Goal: Connect with others: Establish contact or relationships with other users

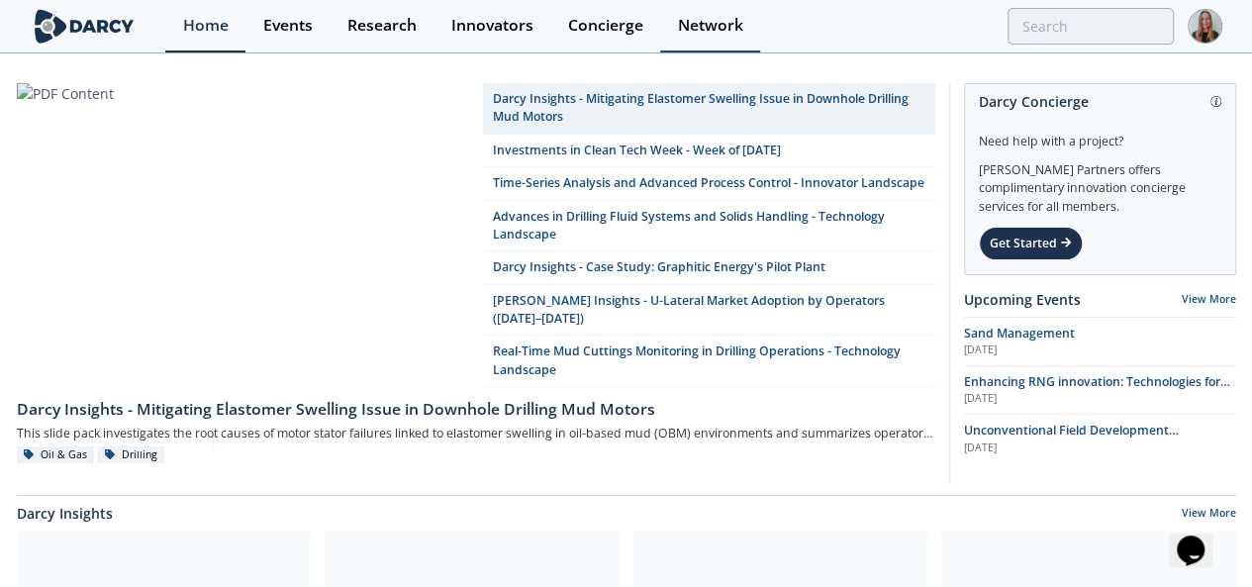
click at [703, 18] on div "Network" at bounding box center [710, 26] width 65 height 16
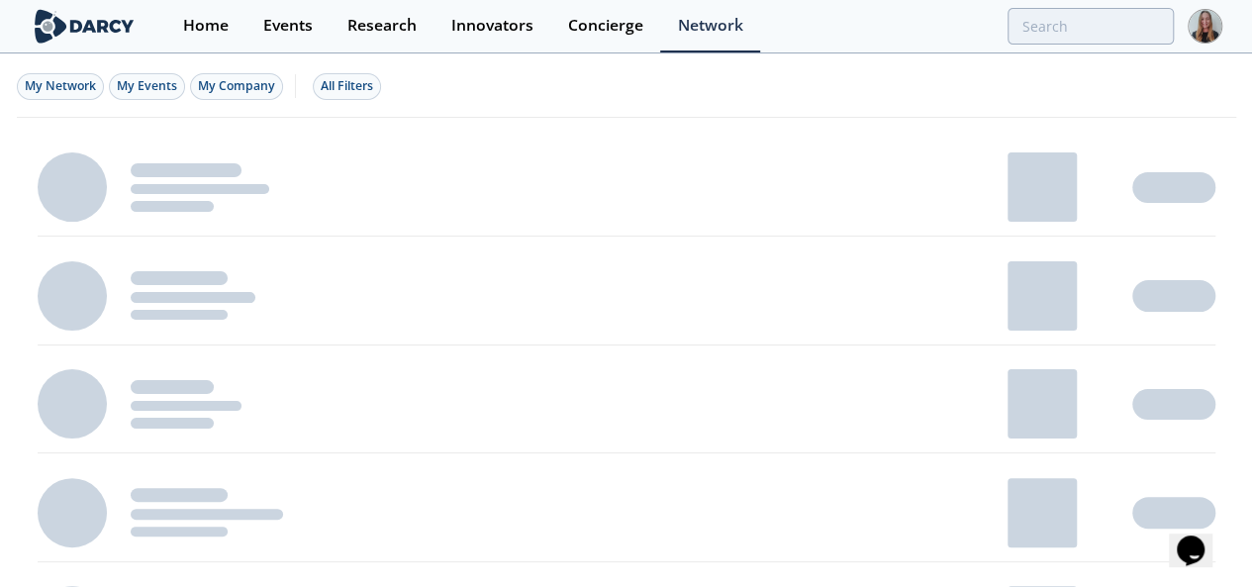
click at [0, 0] on div "Innovator Connection" at bounding box center [0, 0] width 0 height 0
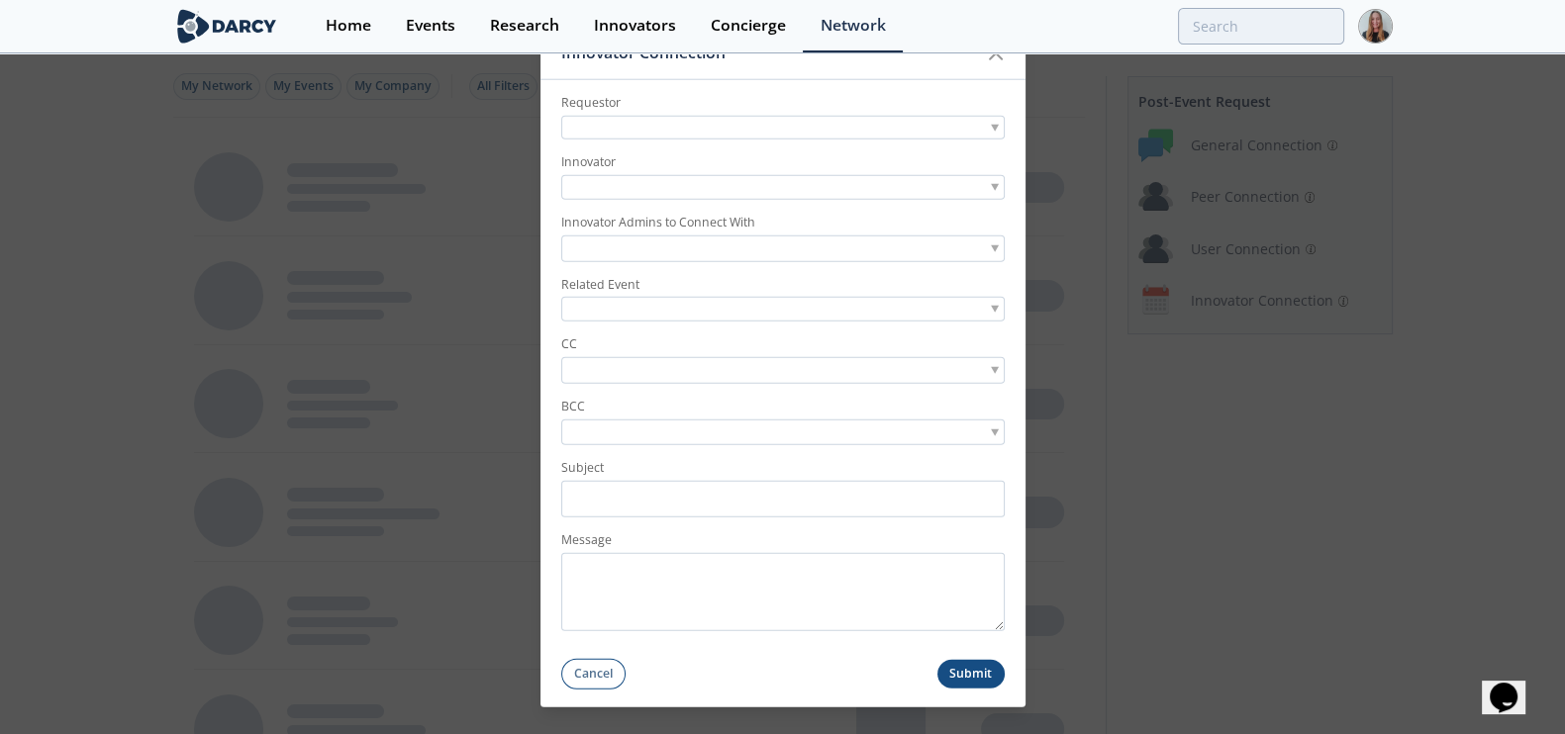
click at [687, 110] on label "Requestor" at bounding box center [782, 103] width 443 height 18
click at [690, 116] on div "Requestor" at bounding box center [782, 117] width 443 height 46
click at [697, 127] on div at bounding box center [782, 128] width 443 height 25
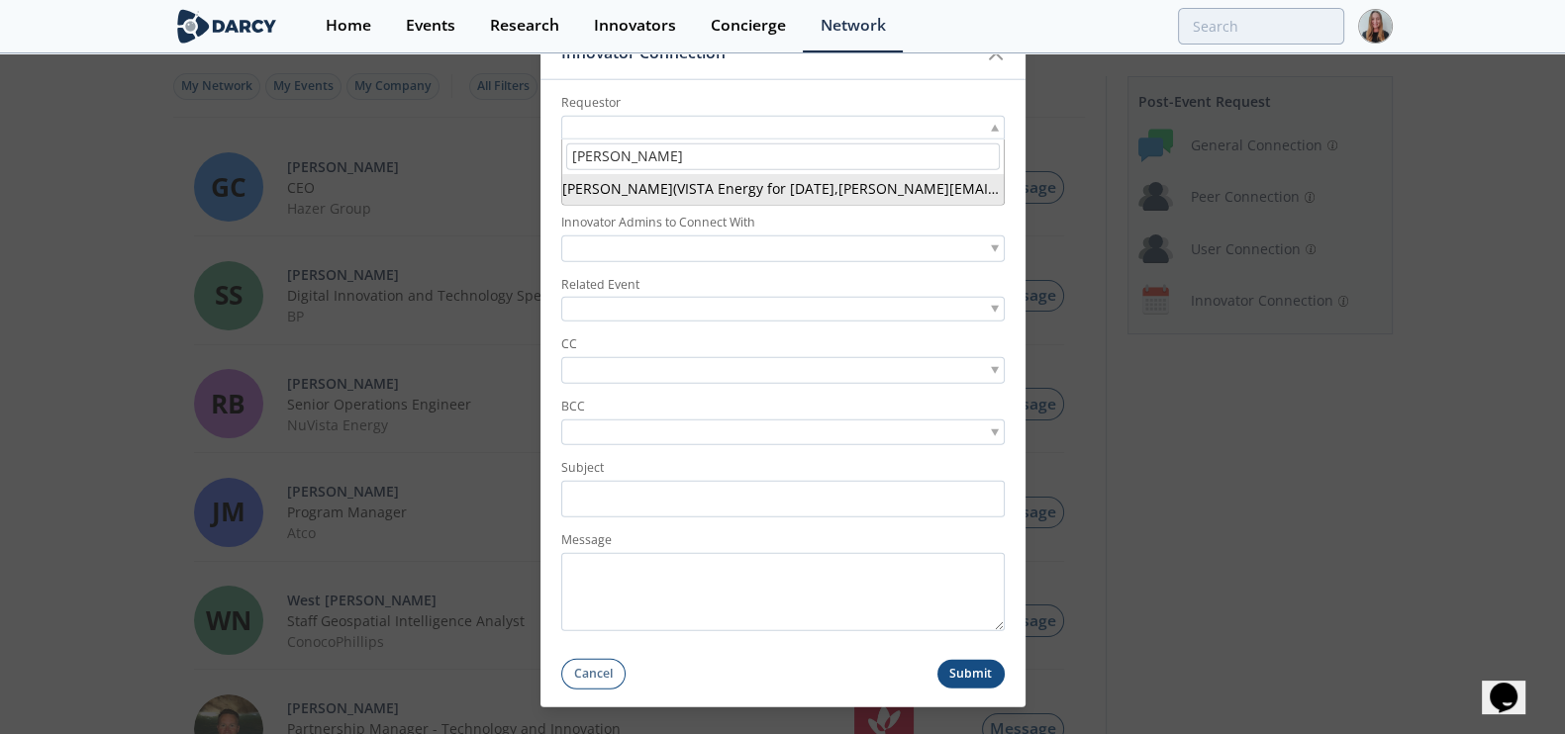
type input "manuel barros"
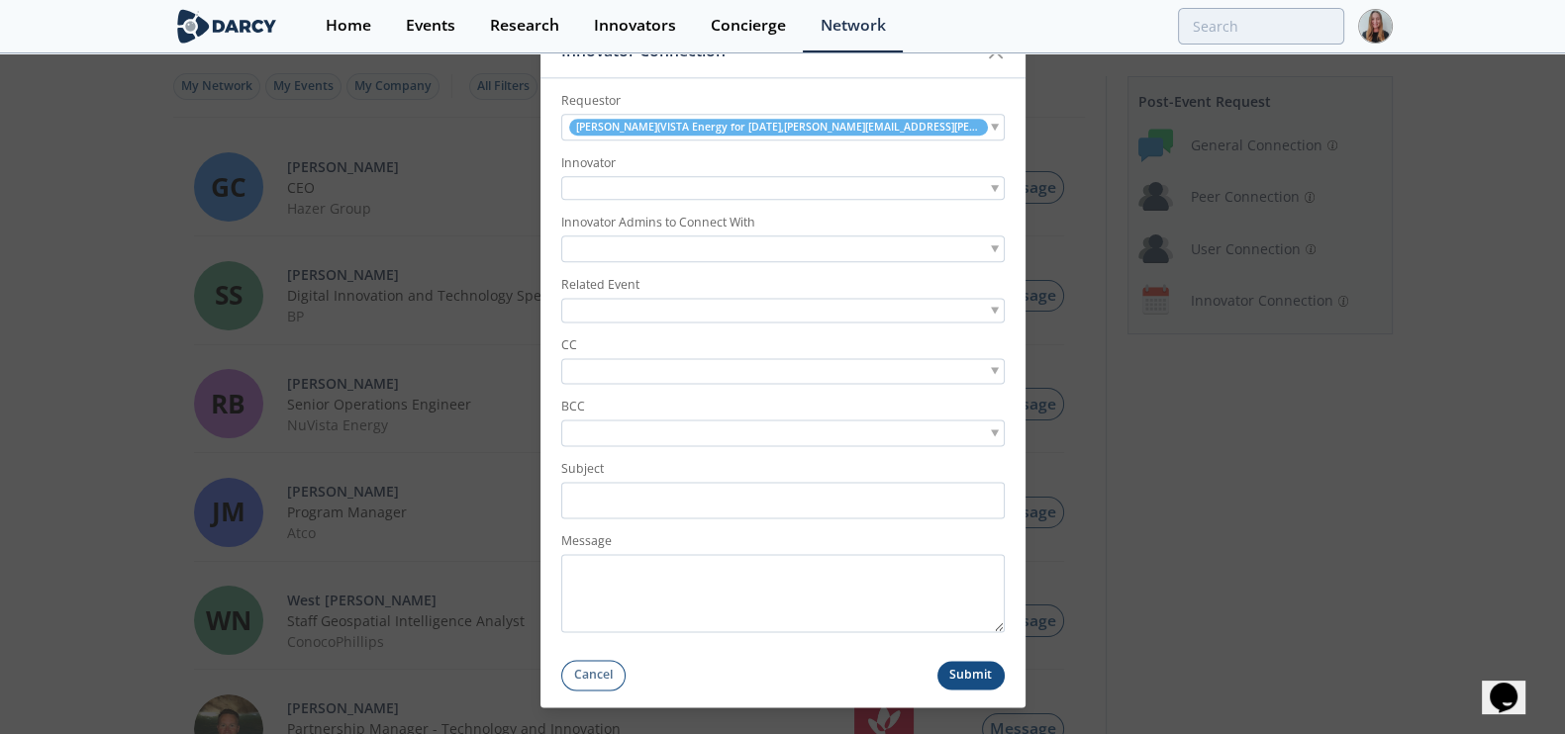
click at [671, 180] on div at bounding box center [782, 188] width 443 height 25
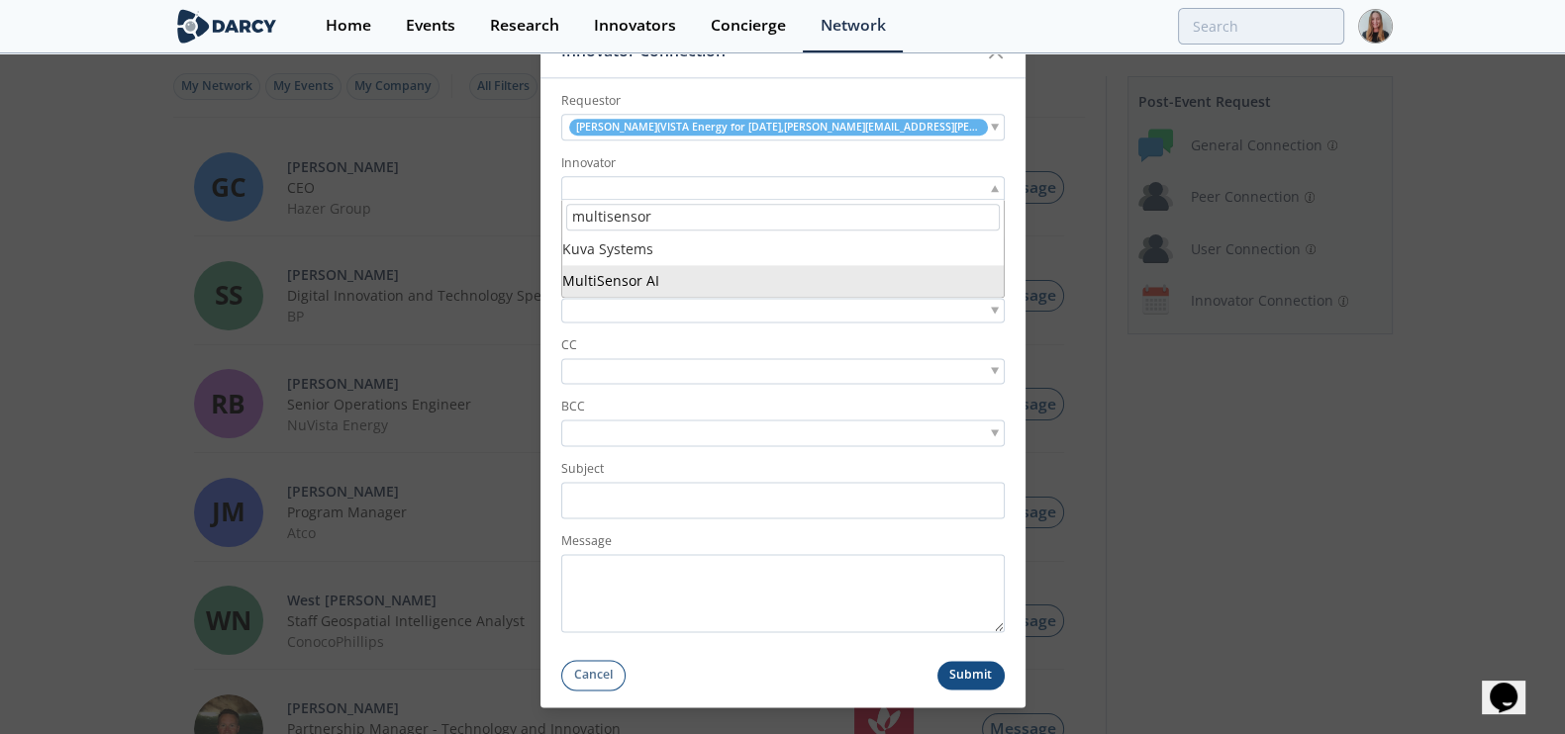
type input "multisensor"
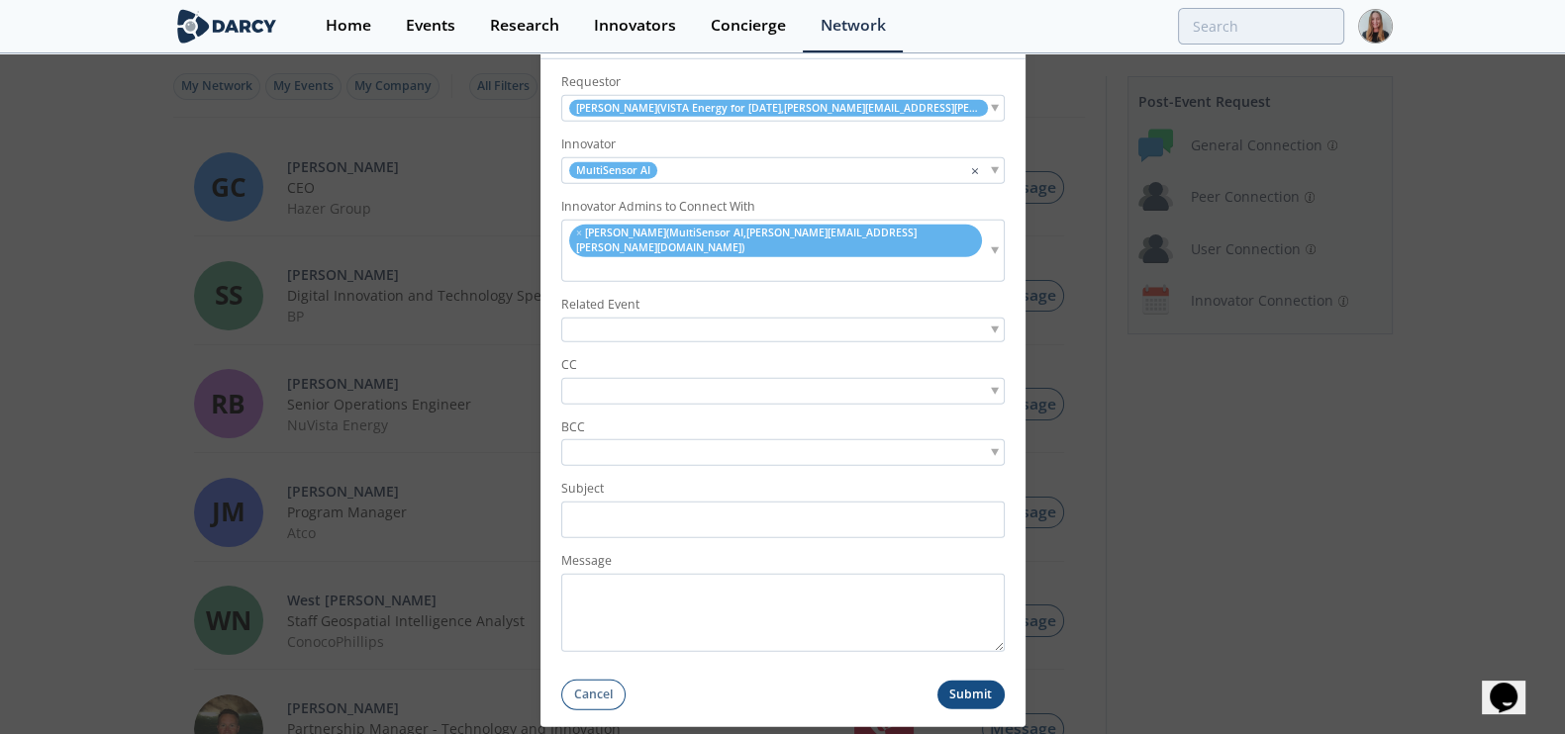
click at [602, 385] on div at bounding box center [782, 390] width 443 height 27
click at [608, 380] on input "search" at bounding box center [634, 390] width 137 height 21
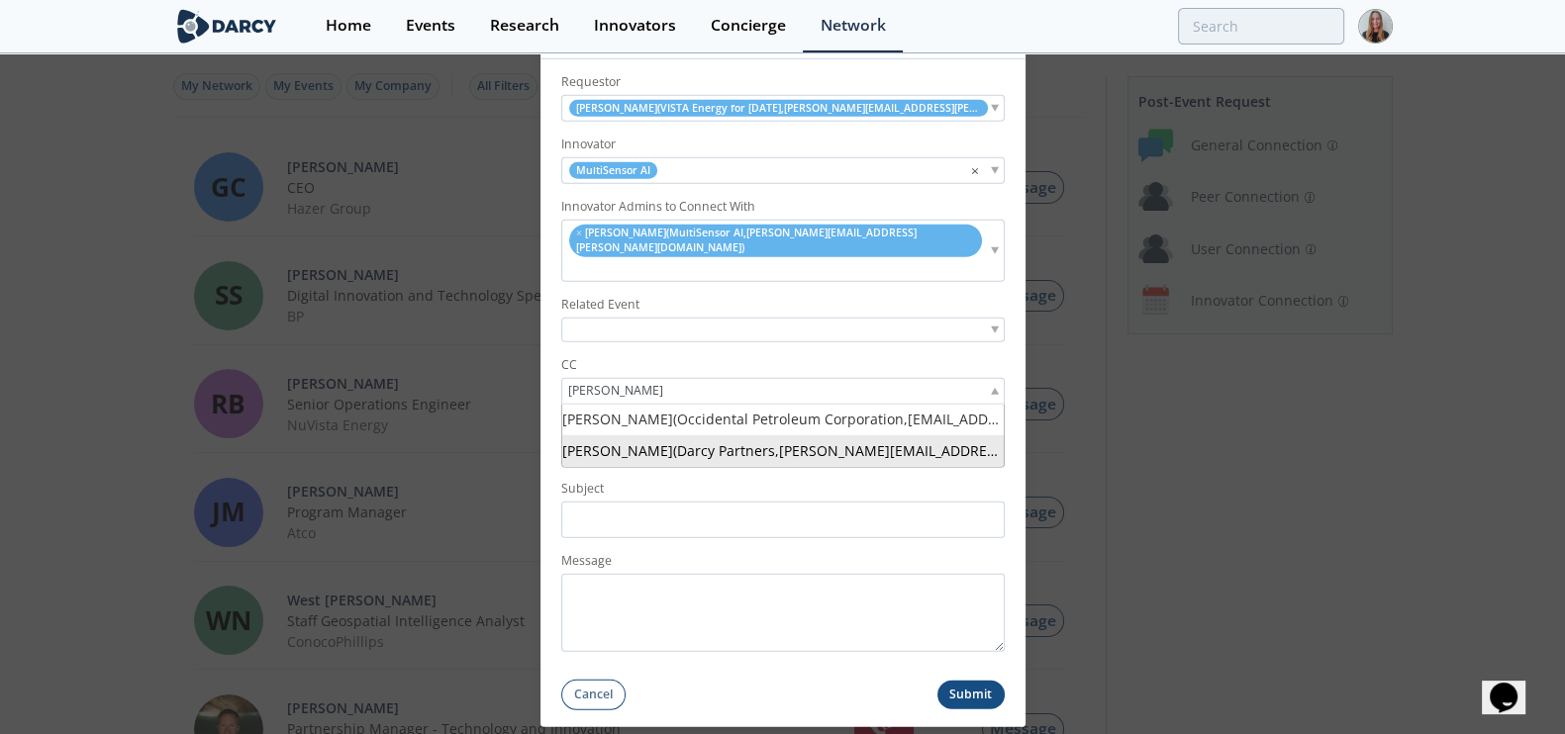
type input "andres lope"
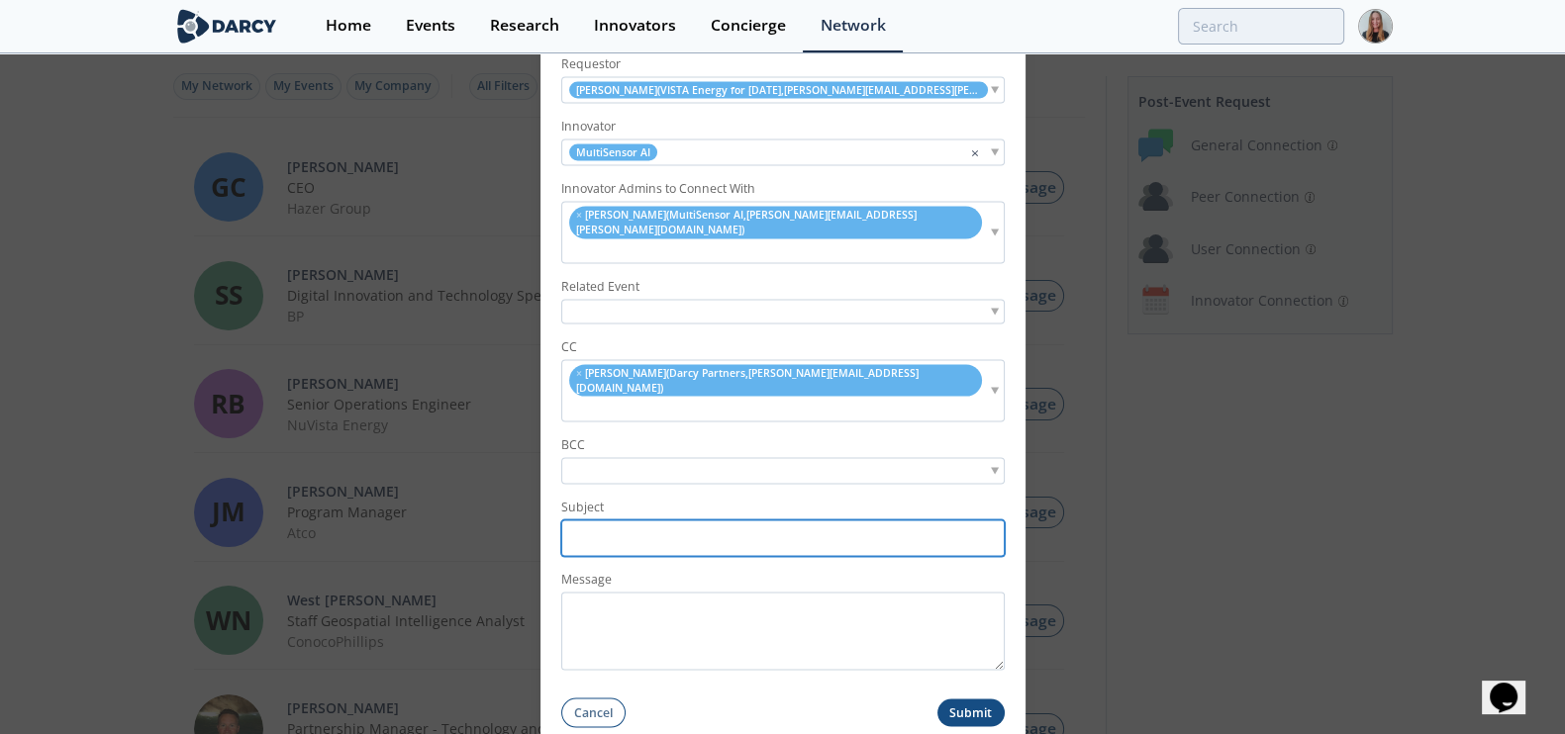
click at [599, 520] on input "Subject" at bounding box center [782, 538] width 443 height 37
paste input "Vista Energy <> SM Instruments - Handheld Gas Leak Detection"
drag, startPoint x: 673, startPoint y: 503, endPoint x: 771, endPoint y: 513, distance: 98.5
click at [771, 520] on input "Vista Energy <> SM Instruments - Handheld Gas Leak Detection" at bounding box center [782, 538] width 443 height 37
type input "Vista Energy <> Multisensor AI/ICI - Handheld Gas Leak Detection"
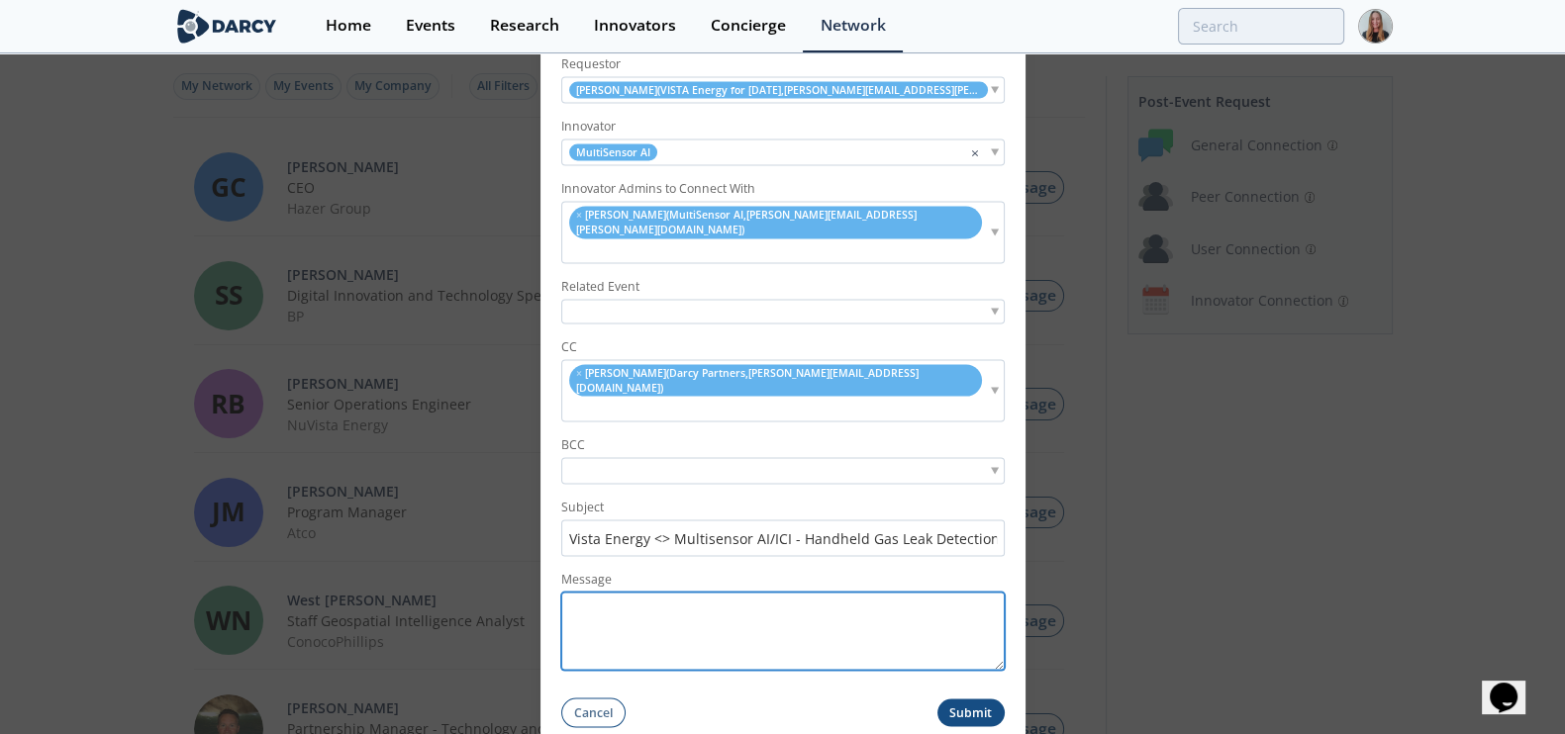
click at [627, 586] on textarea "Message" at bounding box center [782, 631] width 443 height 78
paste textarea "Hello Ookjin, I hope you’re doing well. I’m connecting you with Manuel Barros, …"
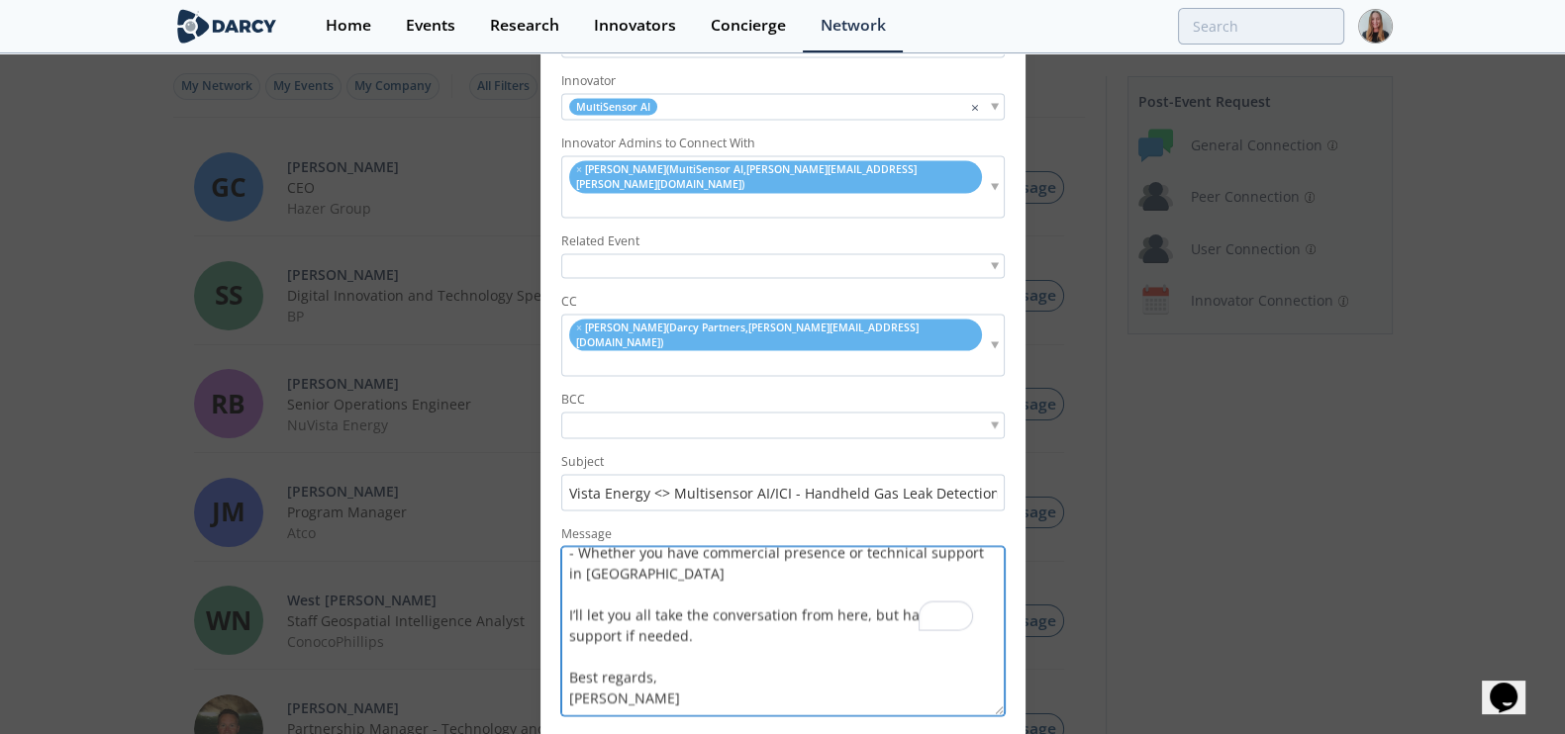
scroll to position [252, 0]
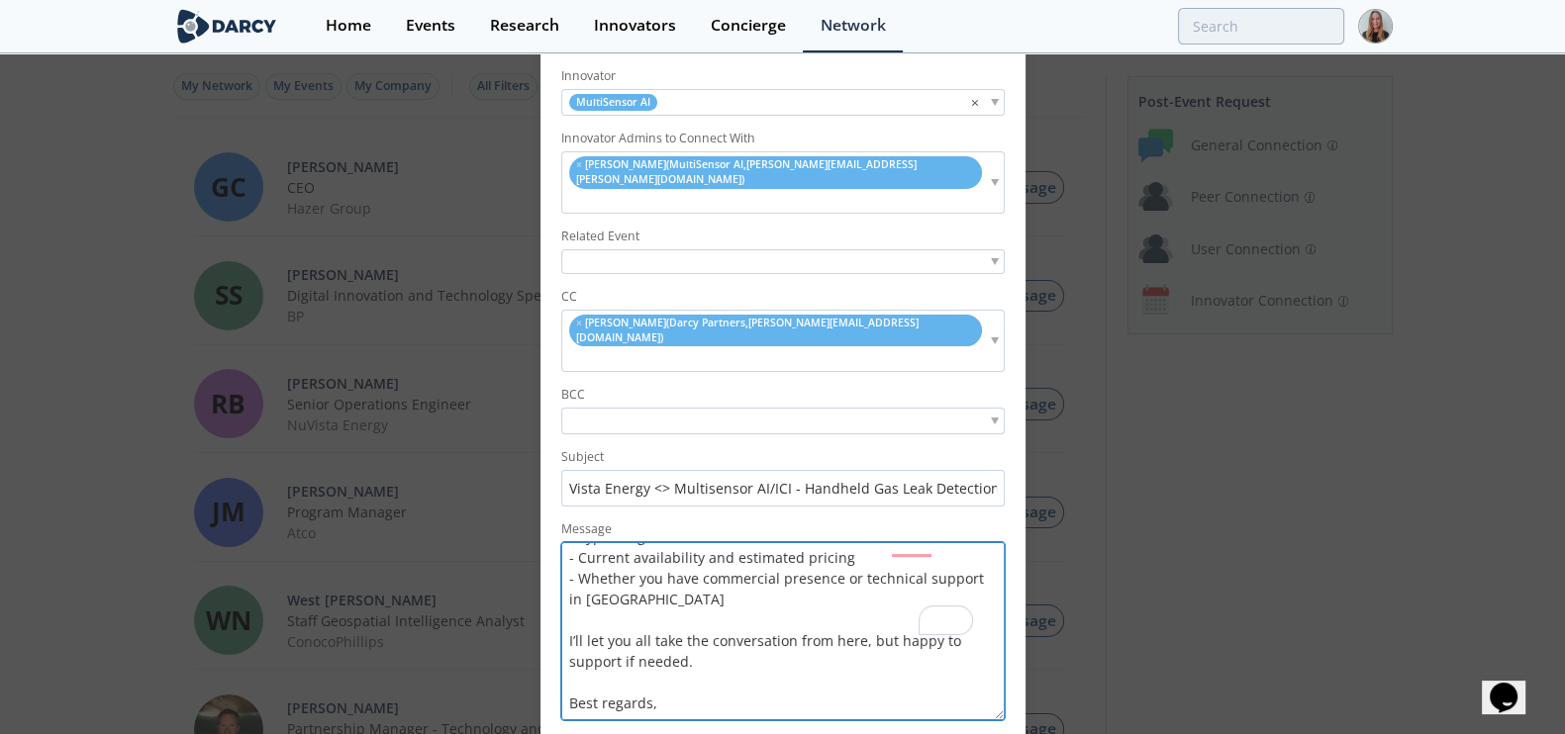
drag, startPoint x: 993, startPoint y: 627, endPoint x: 990, endPoint y: 657, distance: 30.8
click at [990, 586] on form "Requestor Manuel Barros ( VISTA Energy for Tomorrow , manuel.barros@vistaenergy…" at bounding box center [782, 384] width 485 height 787
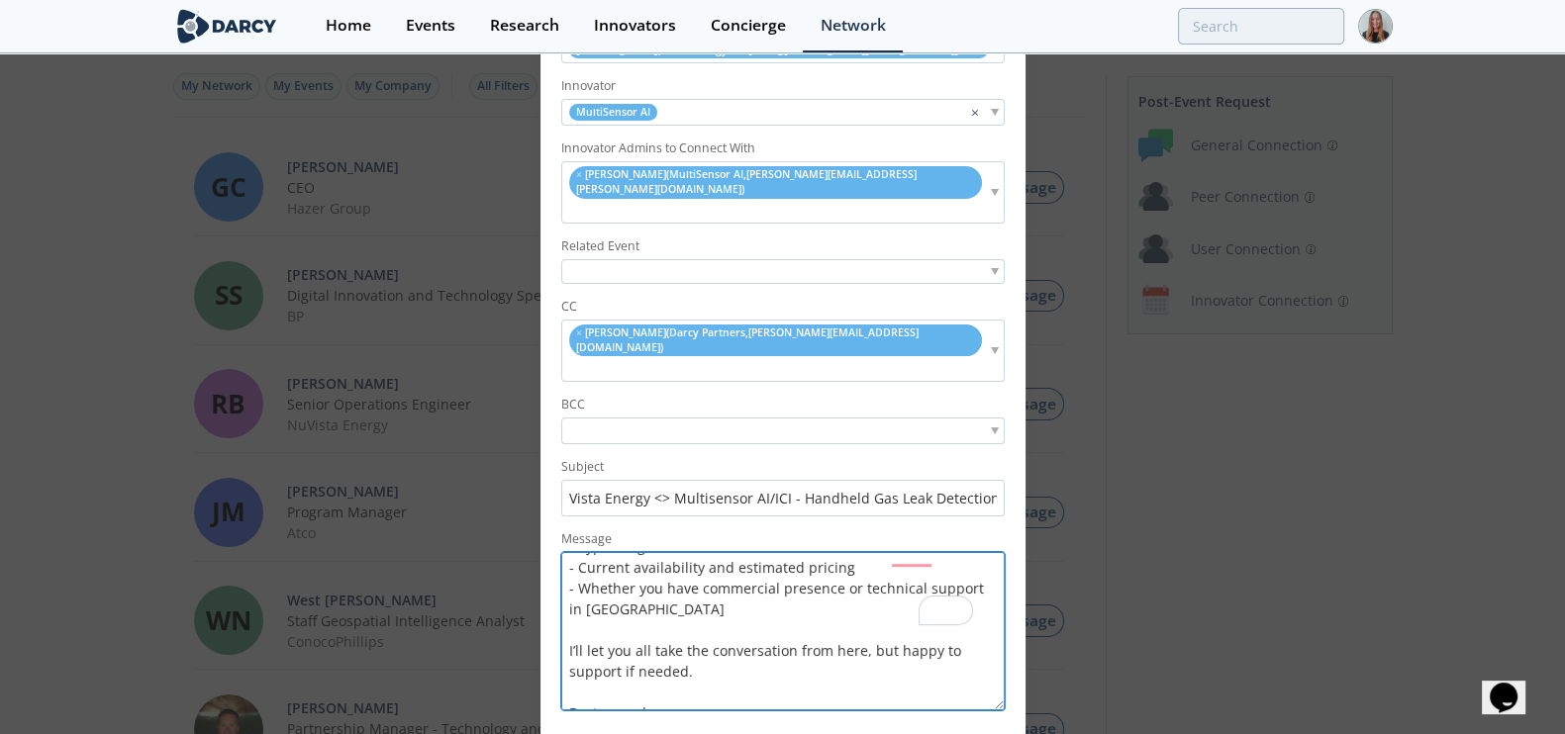
scroll to position [0, 0]
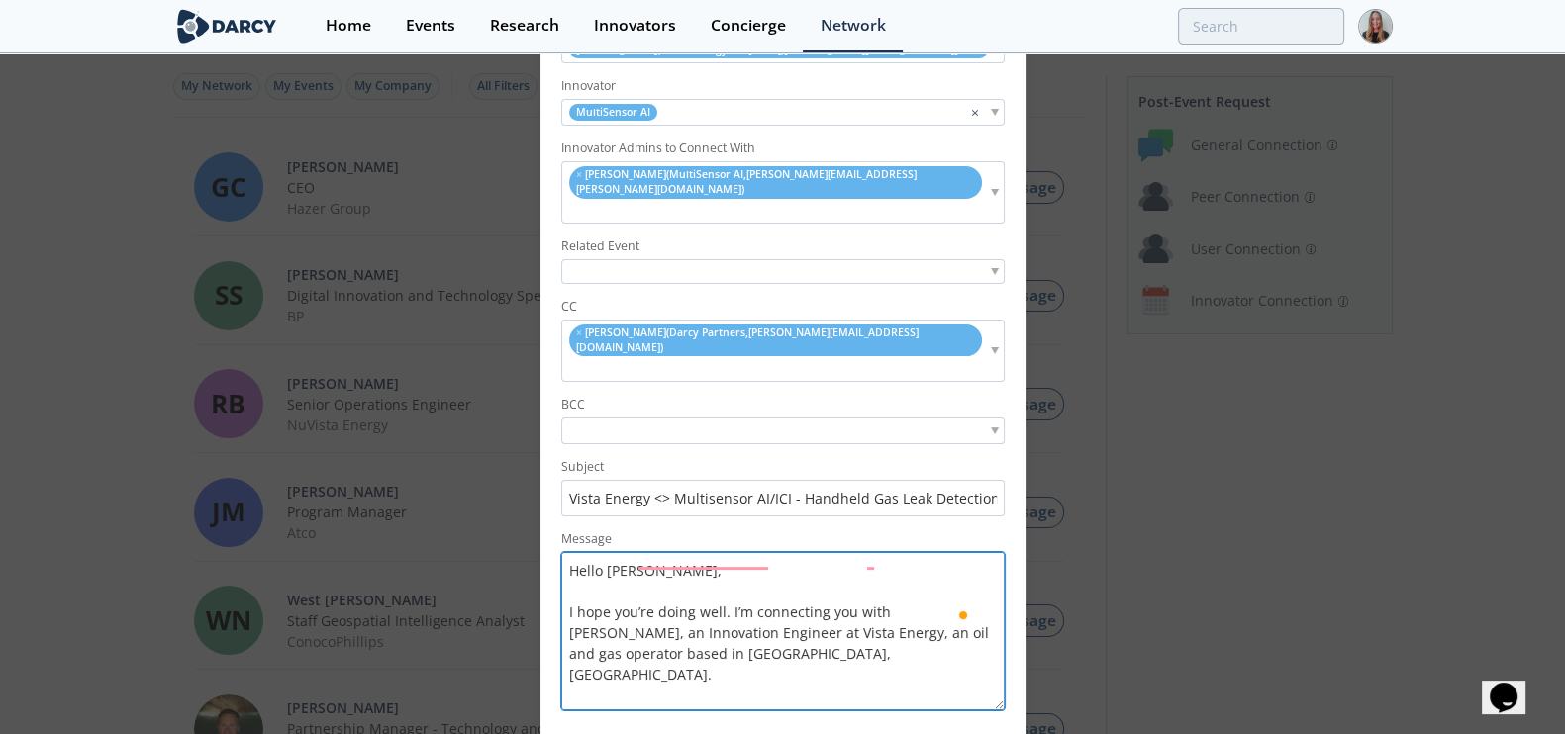
drag, startPoint x: 619, startPoint y: 538, endPoint x: 655, endPoint y: 538, distance: 36.6
click at [655, 552] on textarea "Hello Ookjin, I hope you’re doing well. I’m connecting you with Manuel Barros, …" at bounding box center [782, 631] width 443 height 158
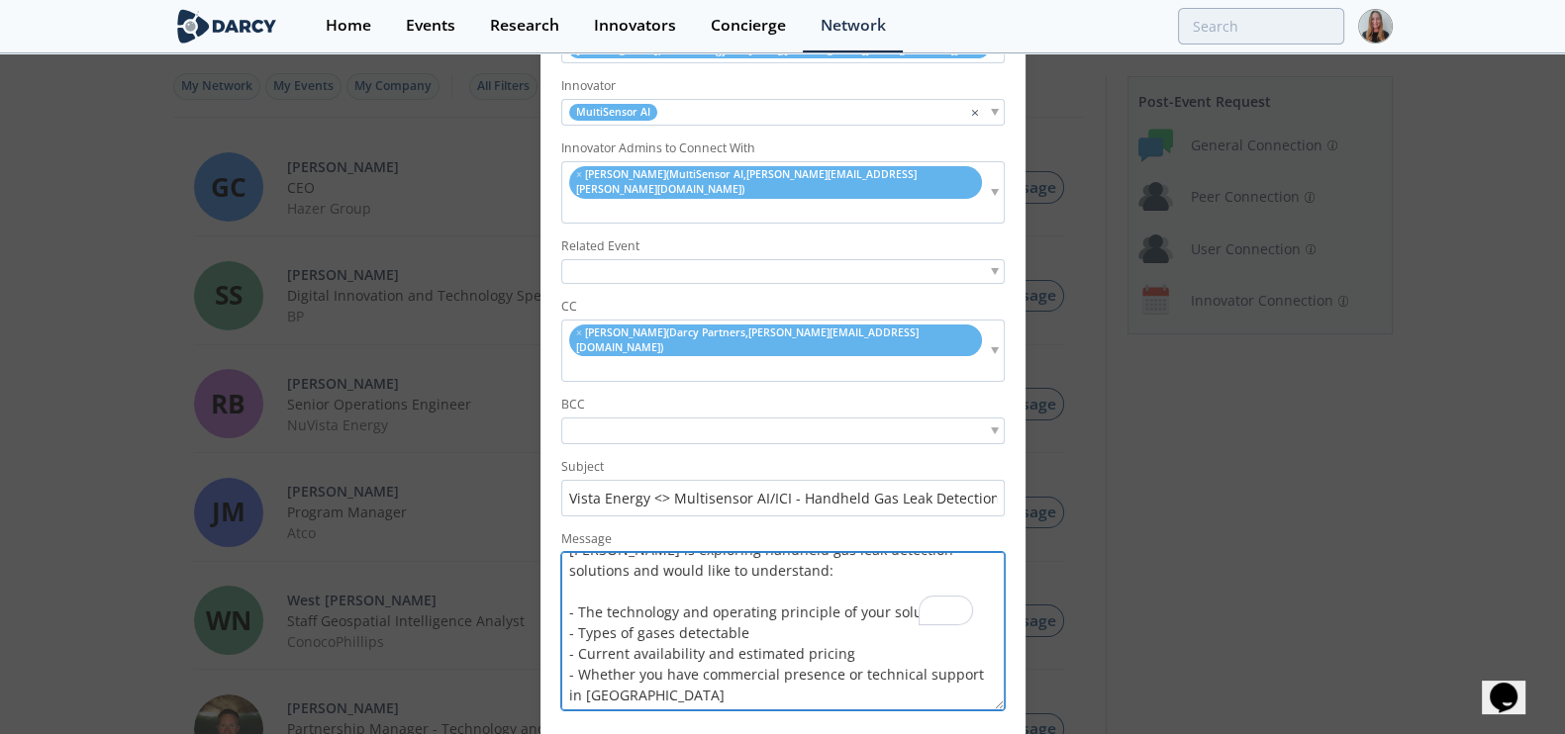
click at [743, 563] on textarea "Hello Joe, I hope you’re doing well. I’m connecting you with Manuel Barros, an …" at bounding box center [782, 631] width 443 height 158
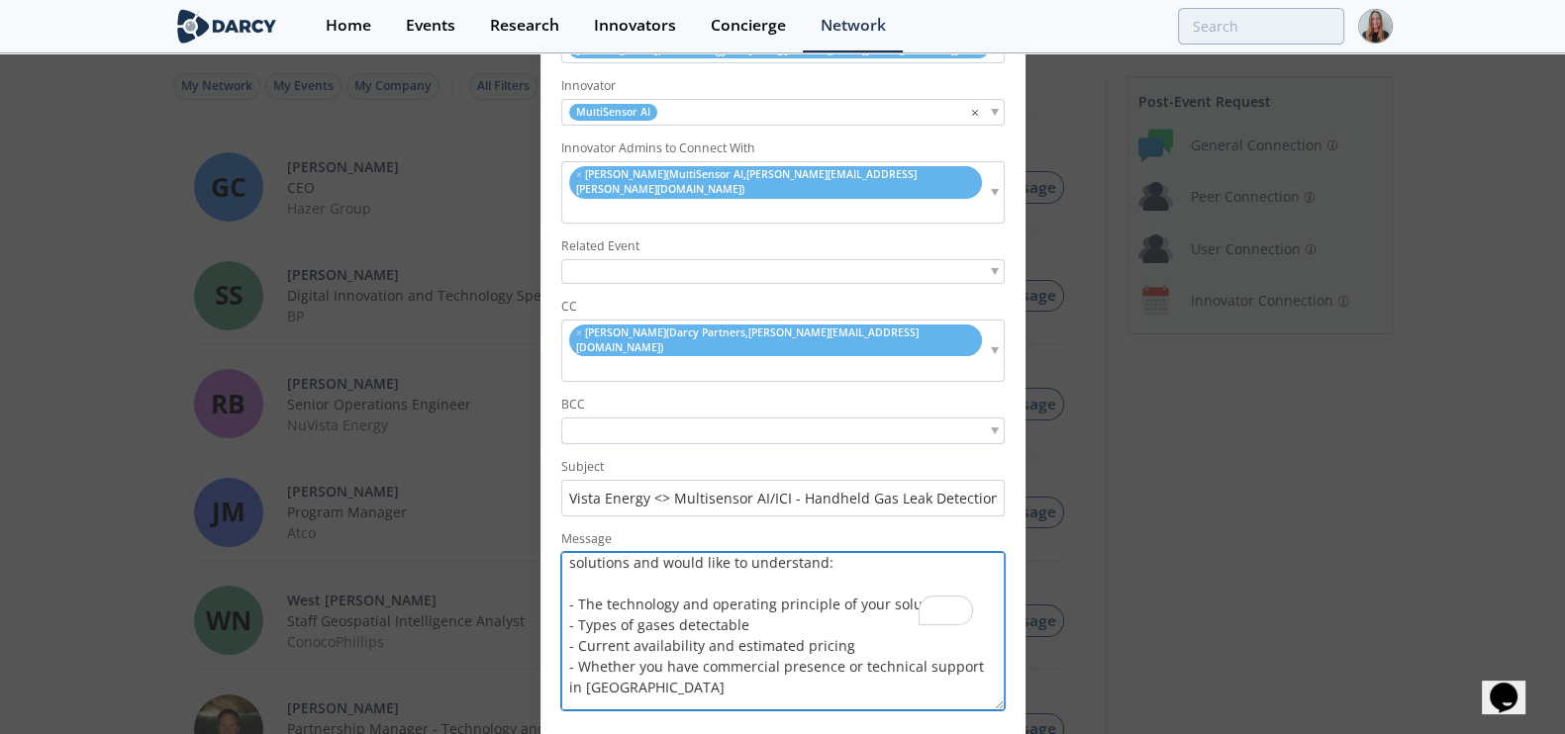
click at [950, 565] on textarea "Hello Joe, I hope you’re doing well. I’m connecting you with Manuel Barros, an …" at bounding box center [782, 631] width 443 height 158
click at [949, 561] on textarea "Hello Joe, I hope you’re doing well. I’m connecting you with Manuel Barros, an …" at bounding box center [782, 631] width 443 height 158
click at [943, 554] on textarea "Hello Joe, I hope you’re doing well. I’m connecting you with Manuel Barros, an …" at bounding box center [782, 631] width 443 height 158
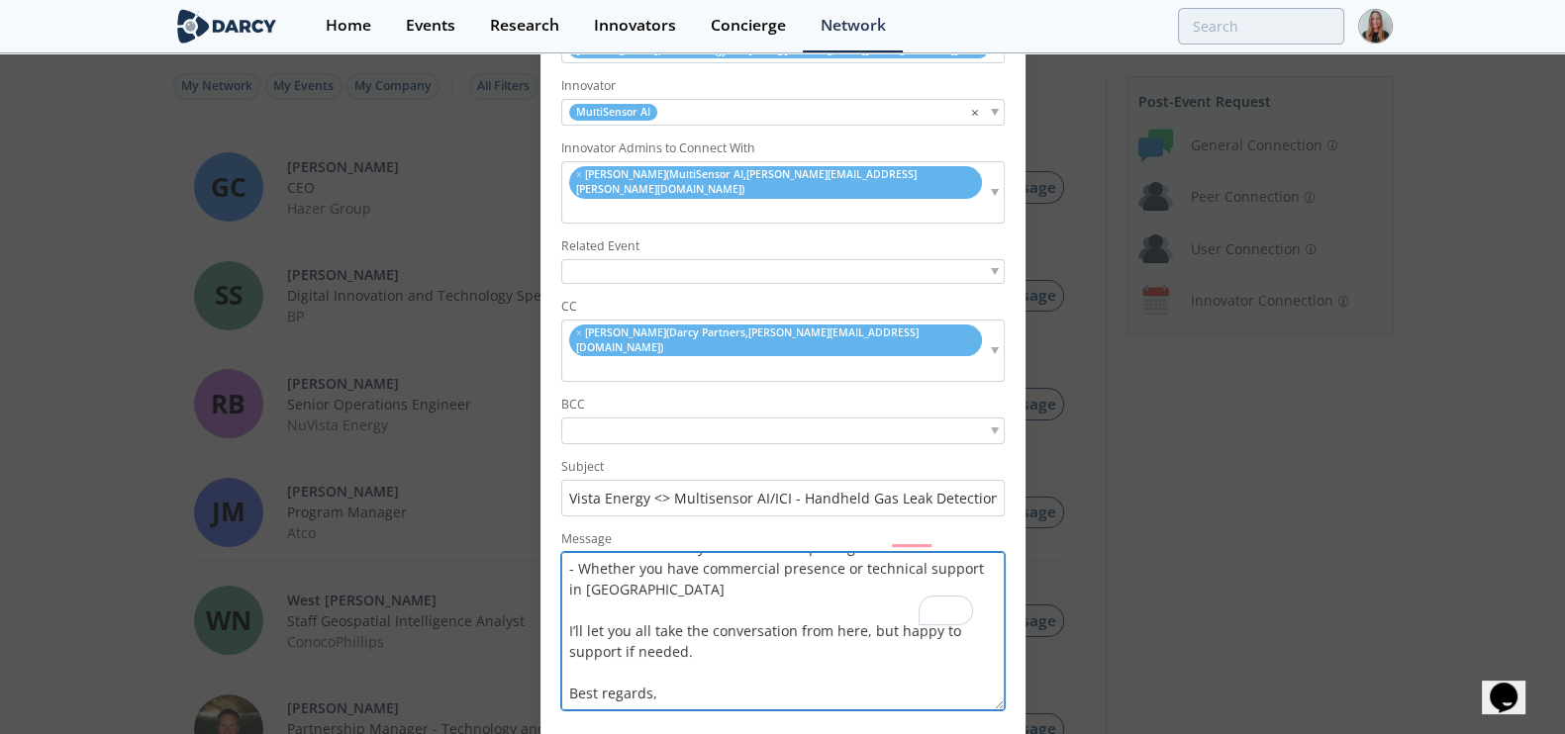
type textarea "Hello Joe, I hope you’re doing well. I’m connecting you with Manuel Barros, an …"
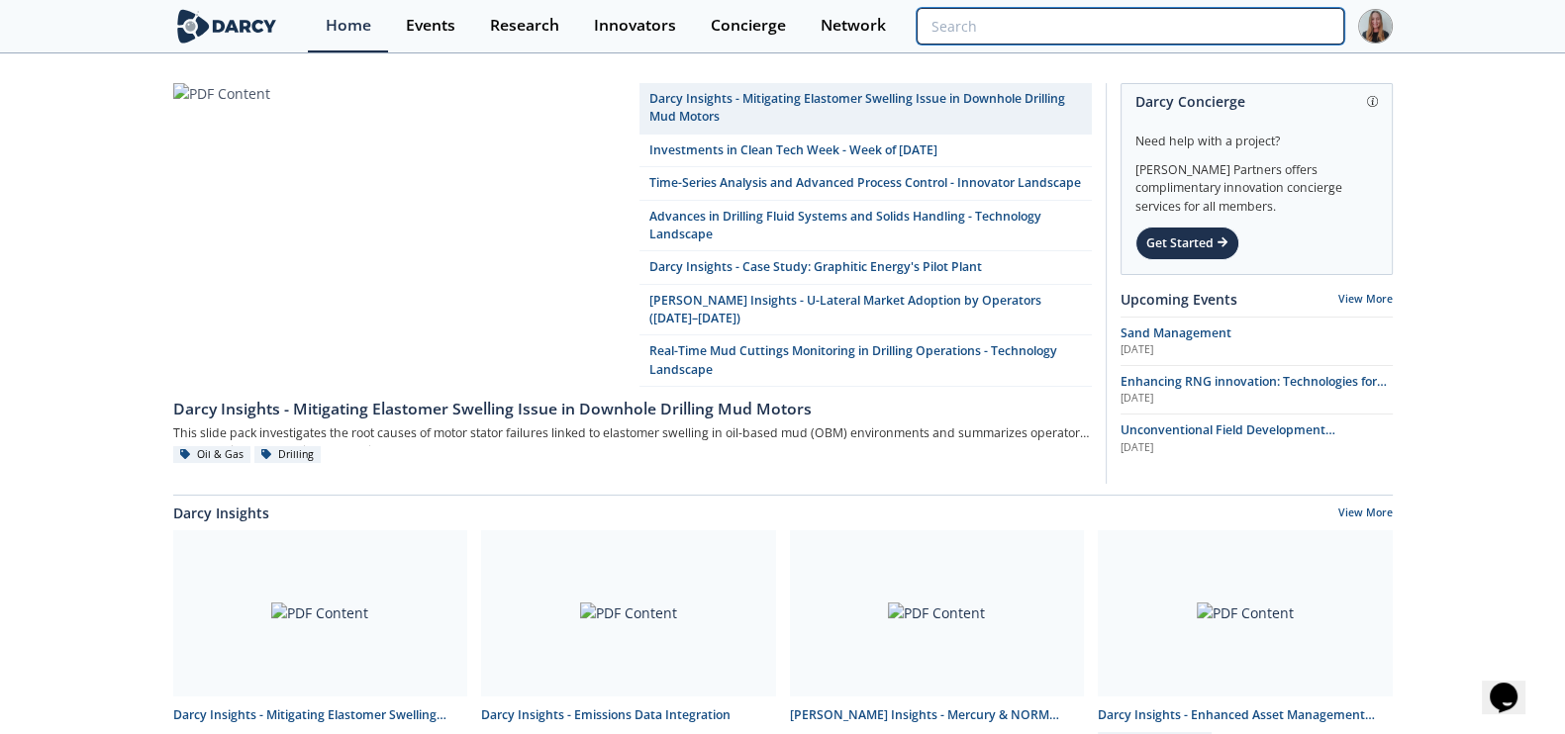
click at [1235, 44] on div "Home Events Research Innovators Concierge Network" at bounding box center [850, 26] width 1084 height 52
type input "epa-approved"
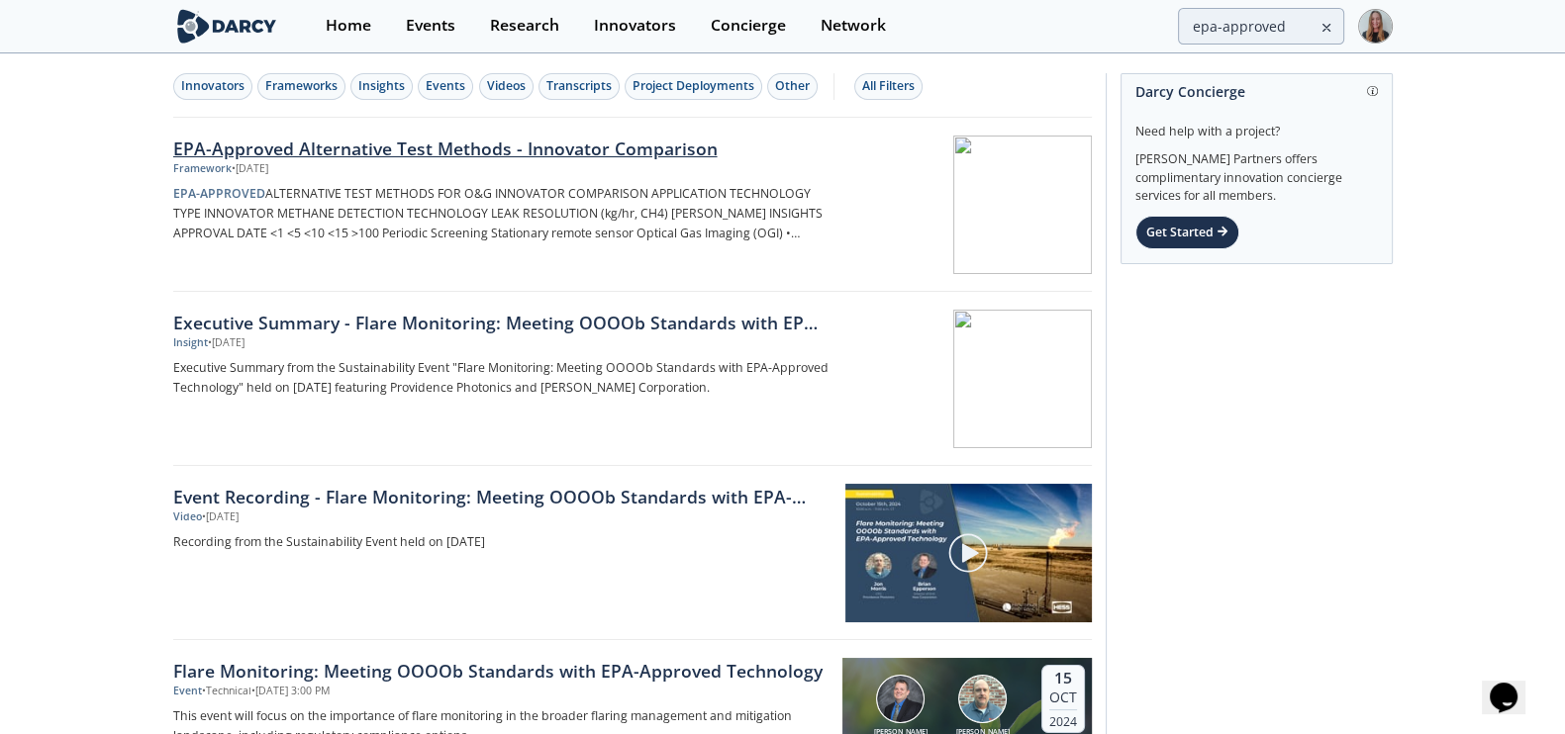
click at [265, 188] on p "EPA-APPROVED ALTERNATIVE TEST METHODS FOR O&G INNOVATOR COMPARISON APPLICATION …" at bounding box center [500, 213] width 655 height 59
